Goal: Task Accomplishment & Management: Use online tool/utility

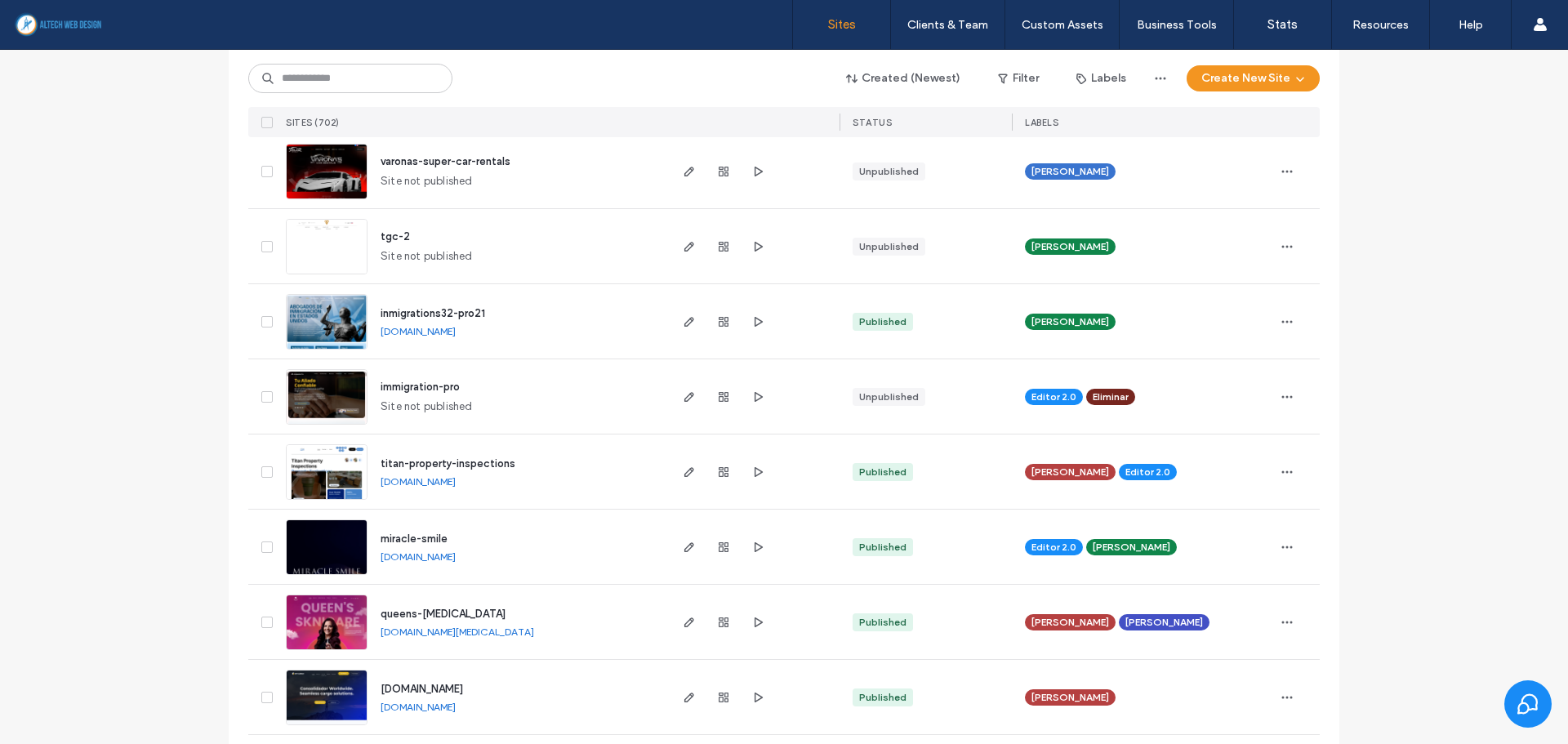
scroll to position [653, 0]
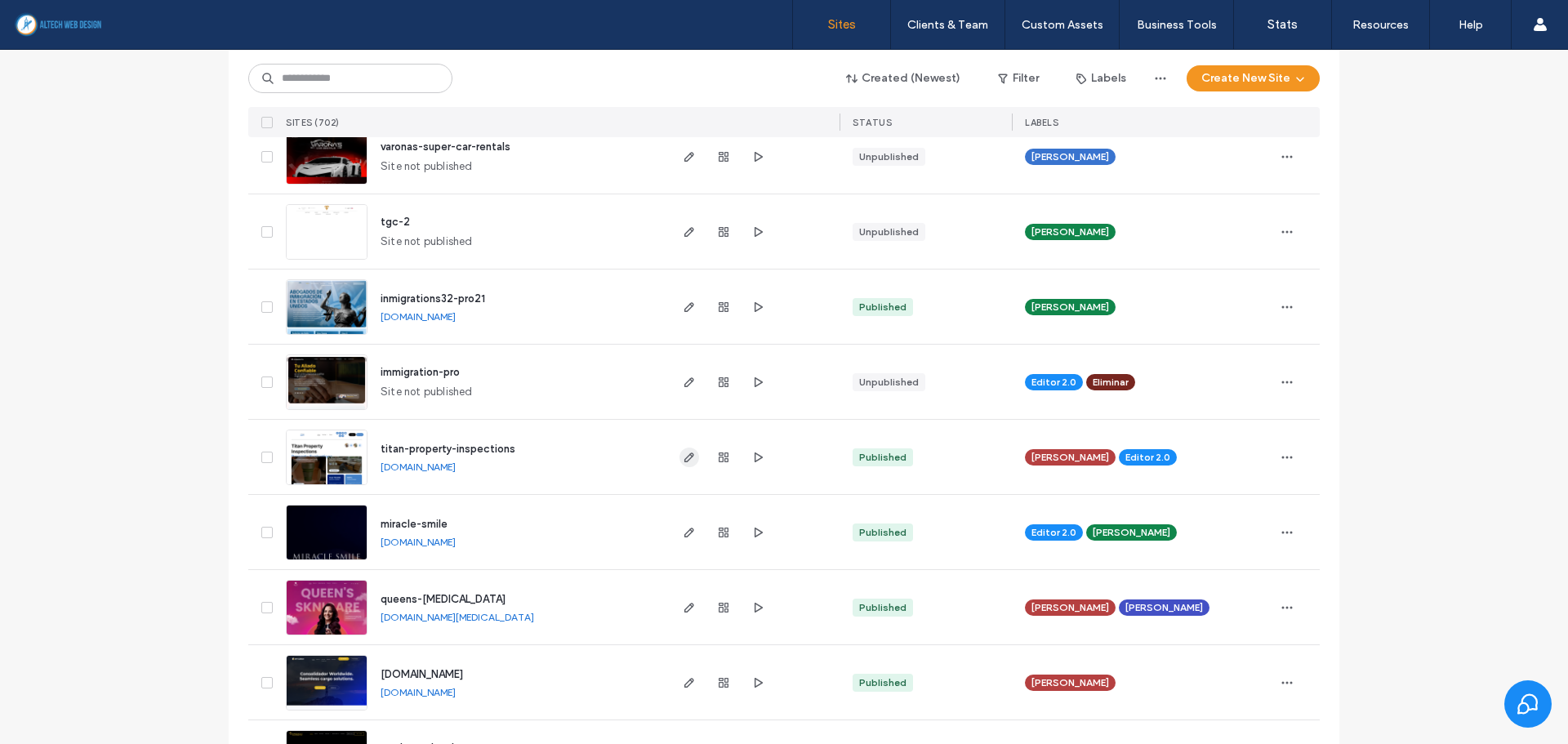
click at [683, 452] on icon "button" at bounding box center [689, 457] width 13 height 13
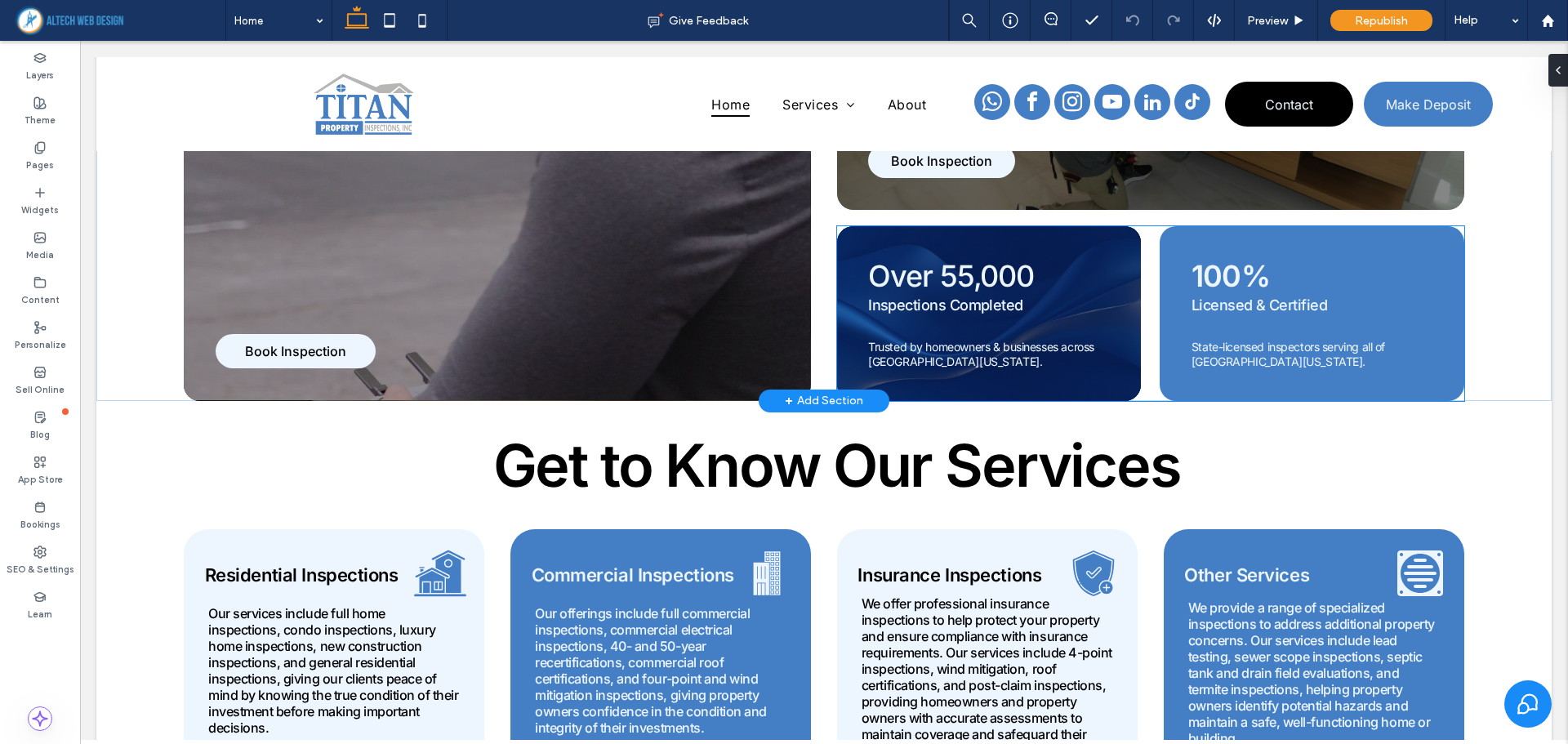
scroll to position [473, 0]
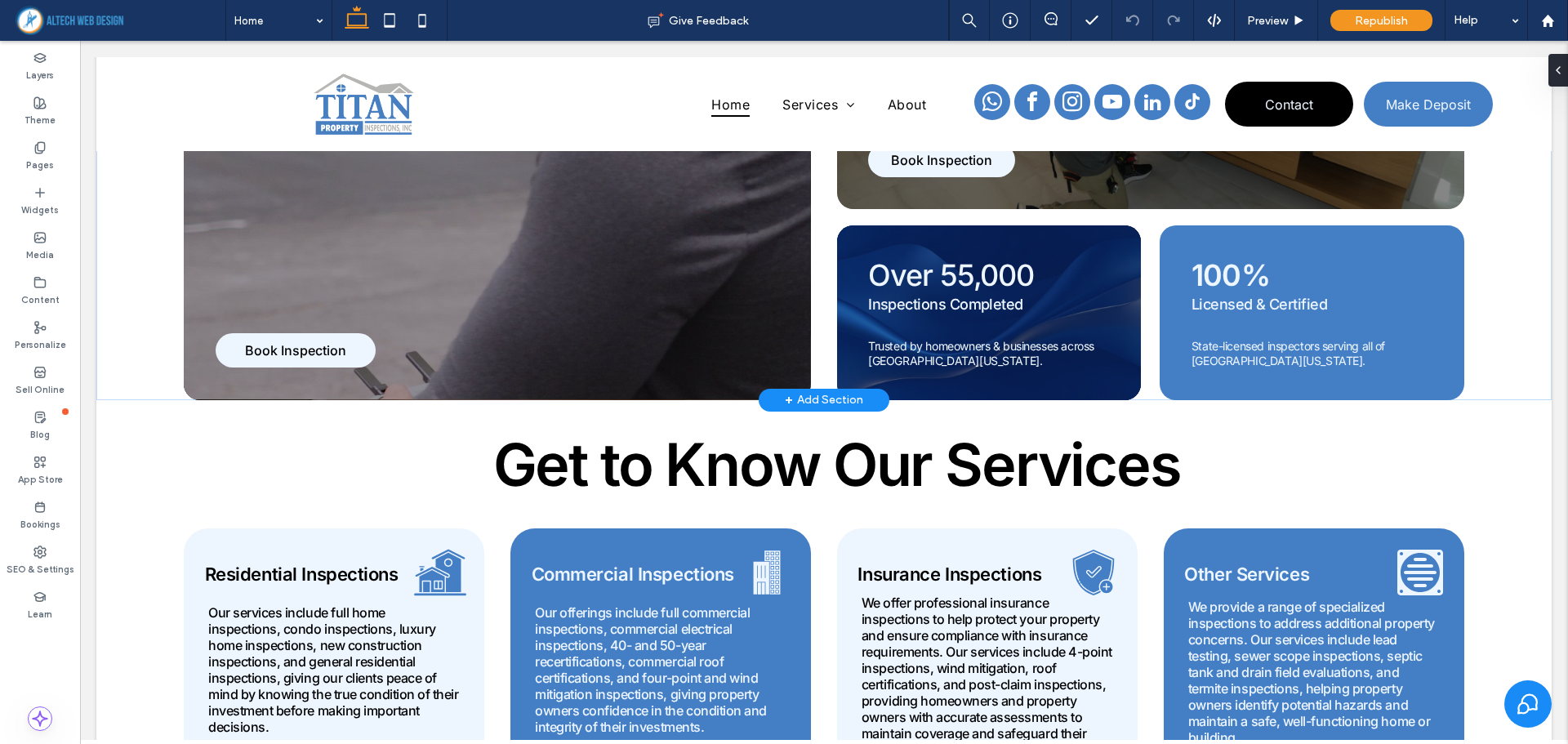
click at [806, 396] on div "+ Add Section" at bounding box center [823, 400] width 79 height 18
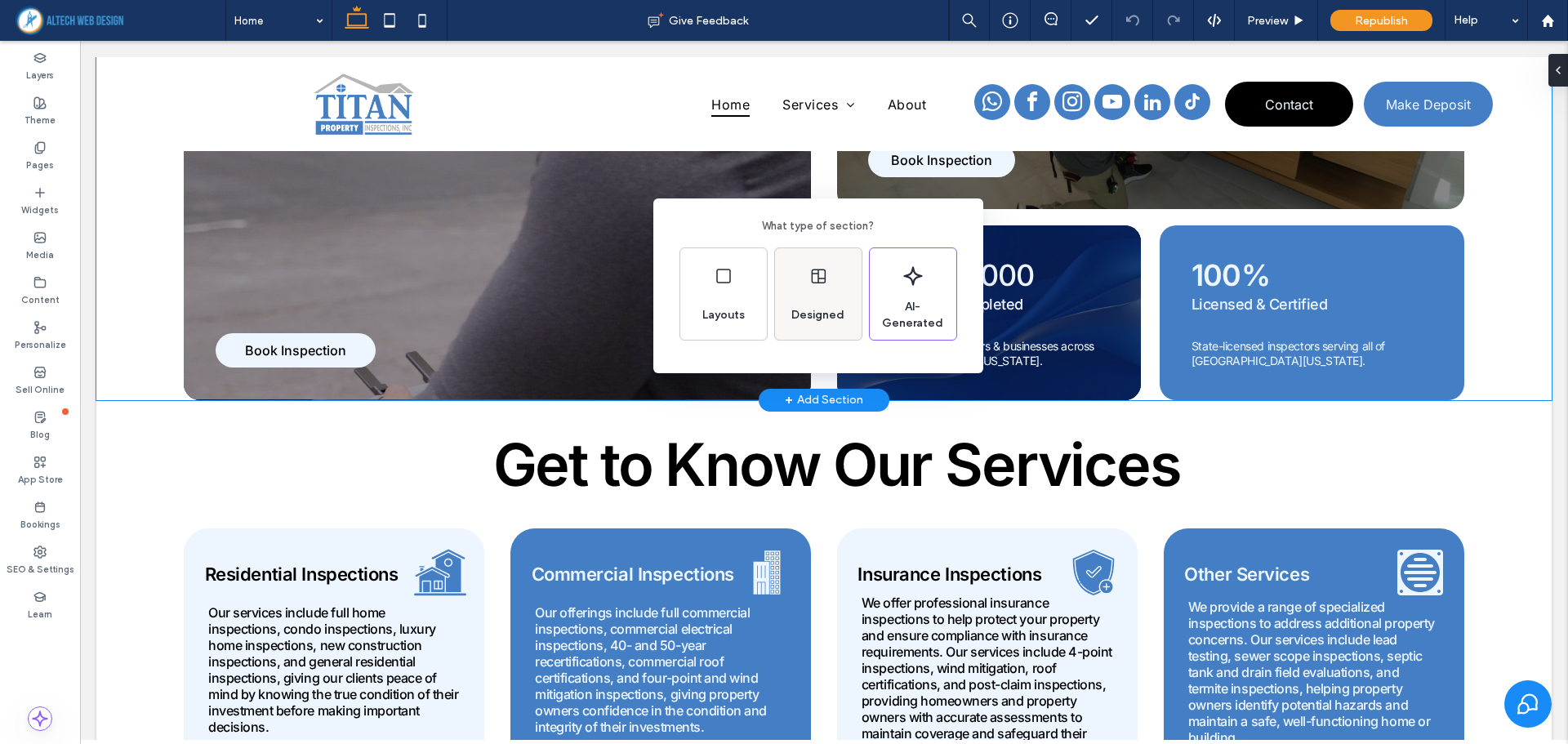
click at [816, 299] on div "Designed" at bounding box center [817, 315] width 66 height 36
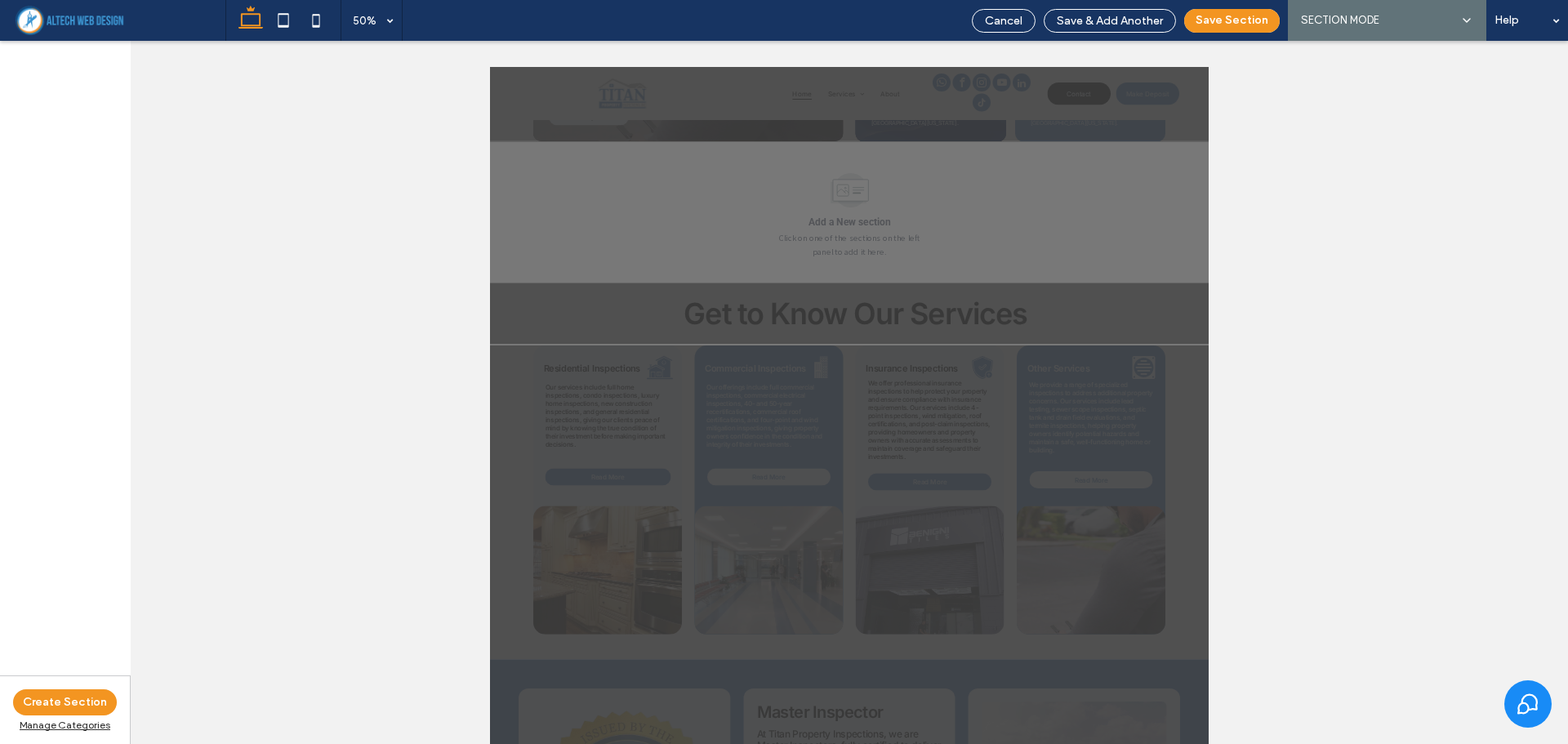
scroll to position [695, 0]
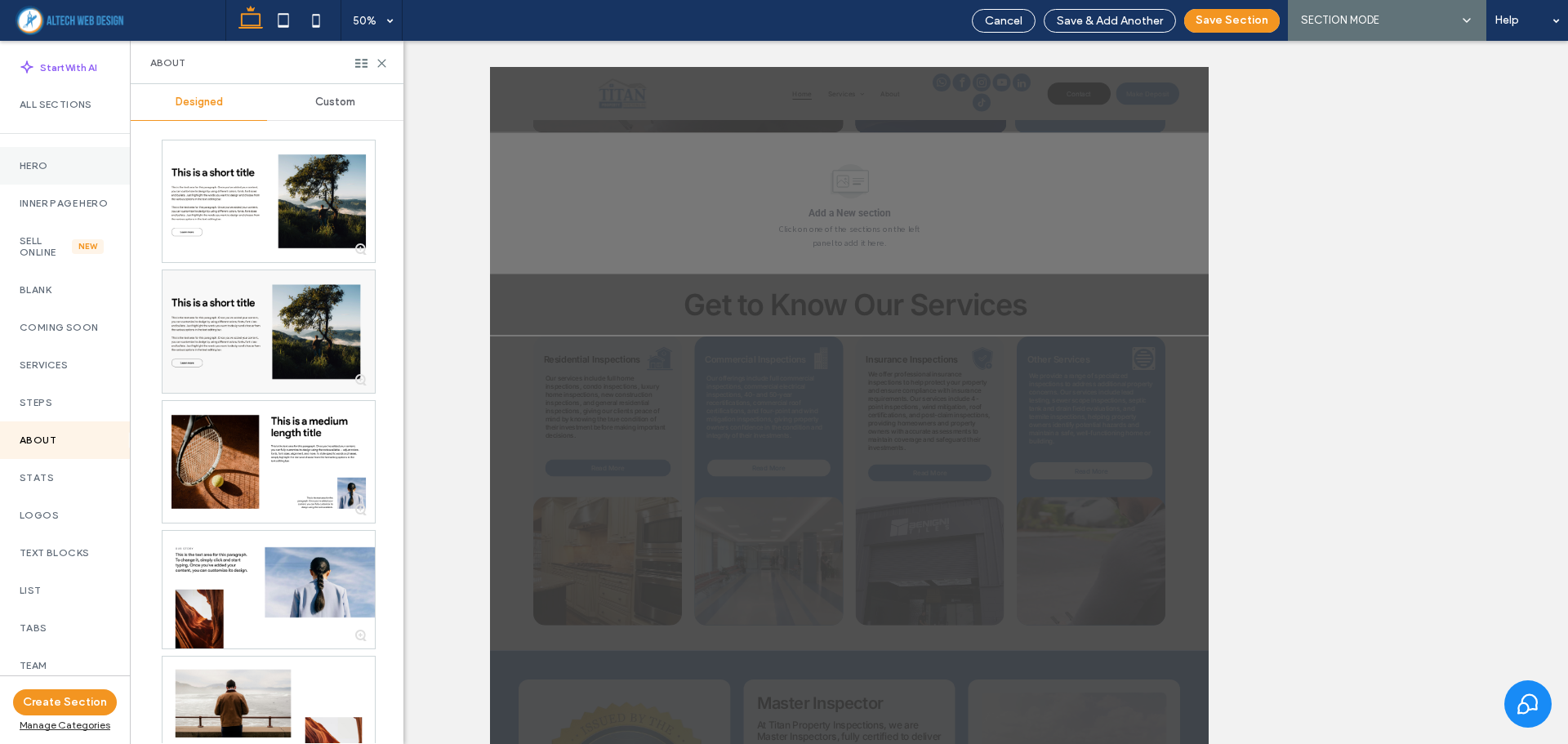
click at [48, 156] on div "Hero" at bounding box center [65, 166] width 130 height 38
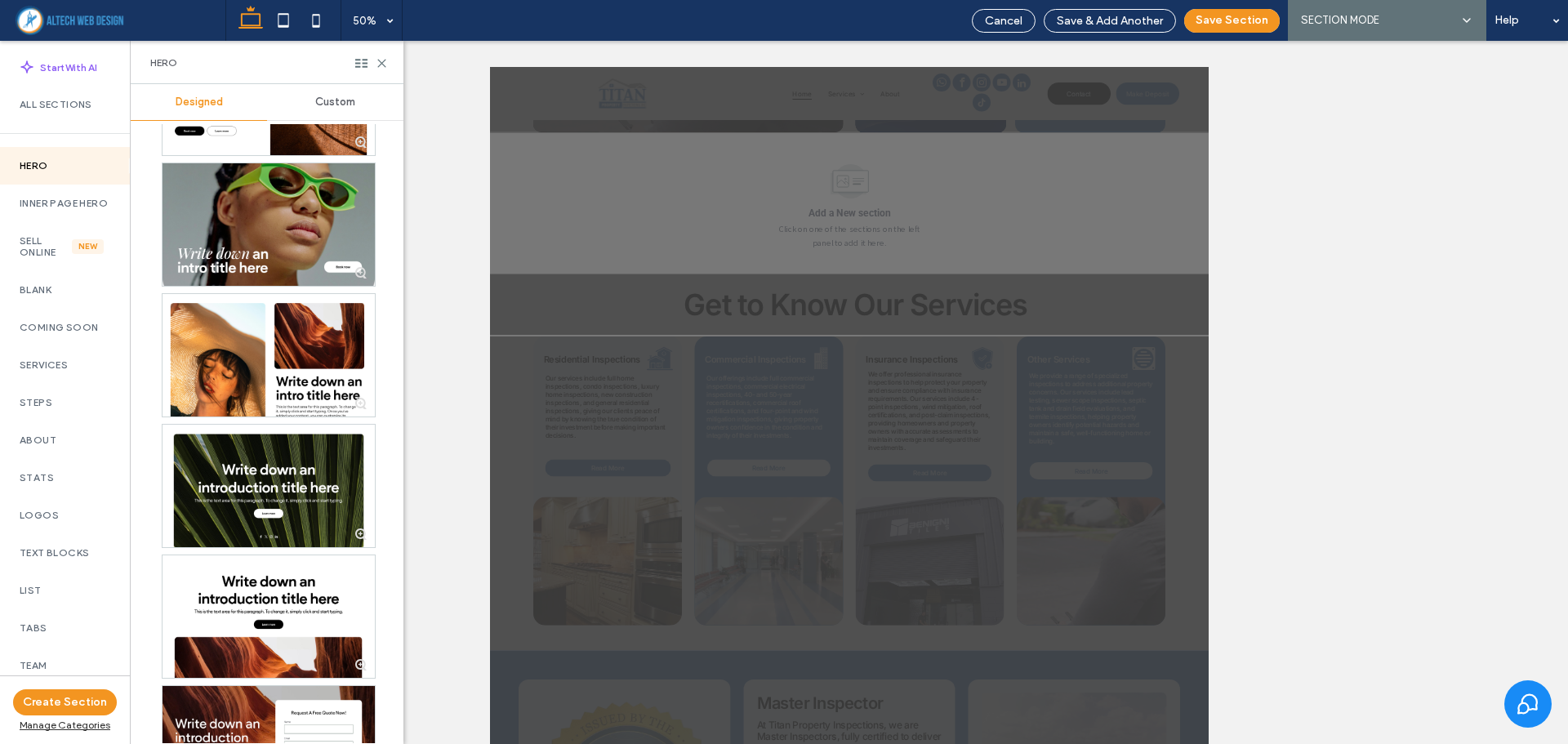
scroll to position [6046, 0]
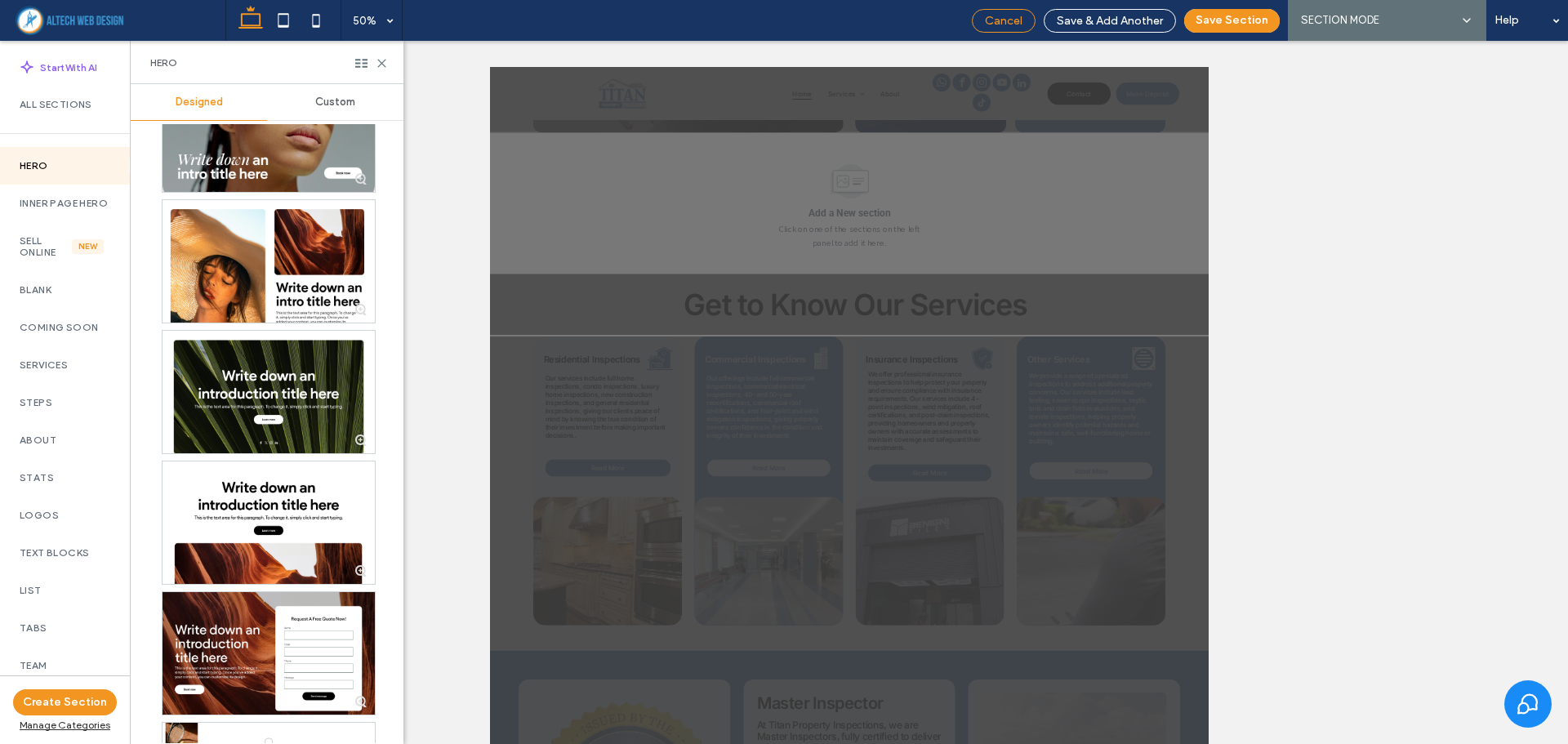
click at [991, 23] on span "Cancel" at bounding box center [1004, 21] width 38 height 14
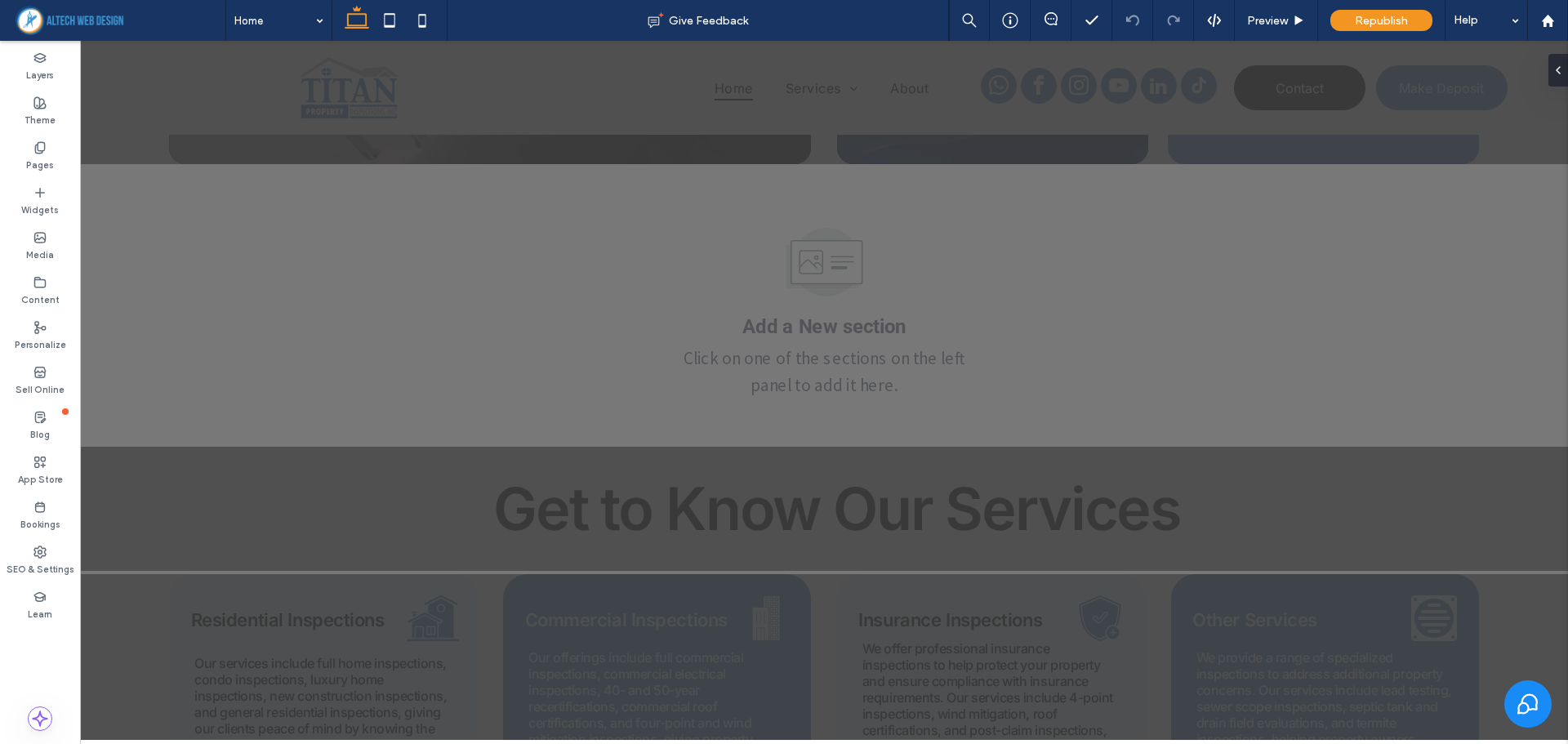
scroll to position [711, 0]
